Goal: Navigation & Orientation: Go to known website

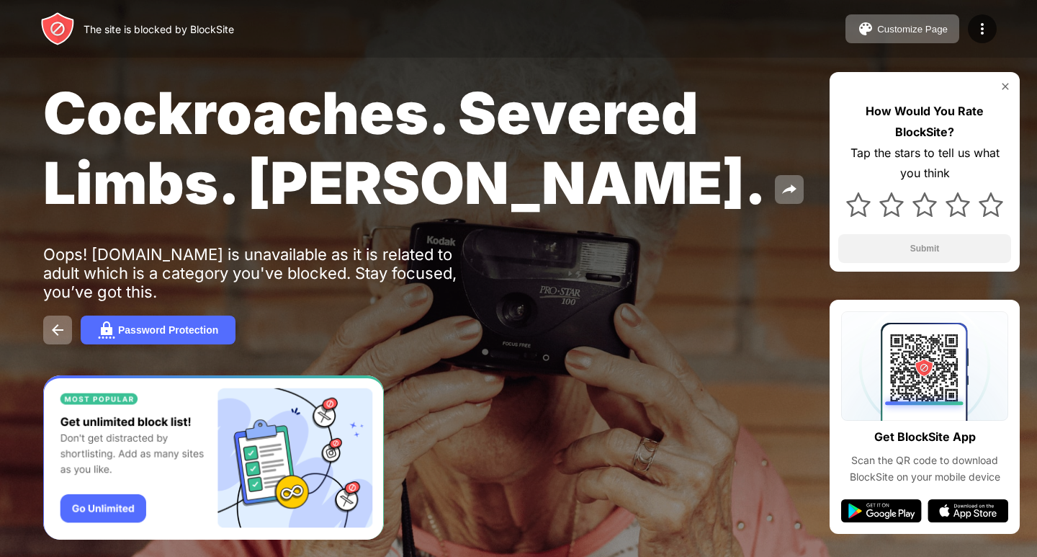
click at [1000, 81] on img at bounding box center [1006, 87] width 12 height 12
